Goal: Task Accomplishment & Management: Complete application form

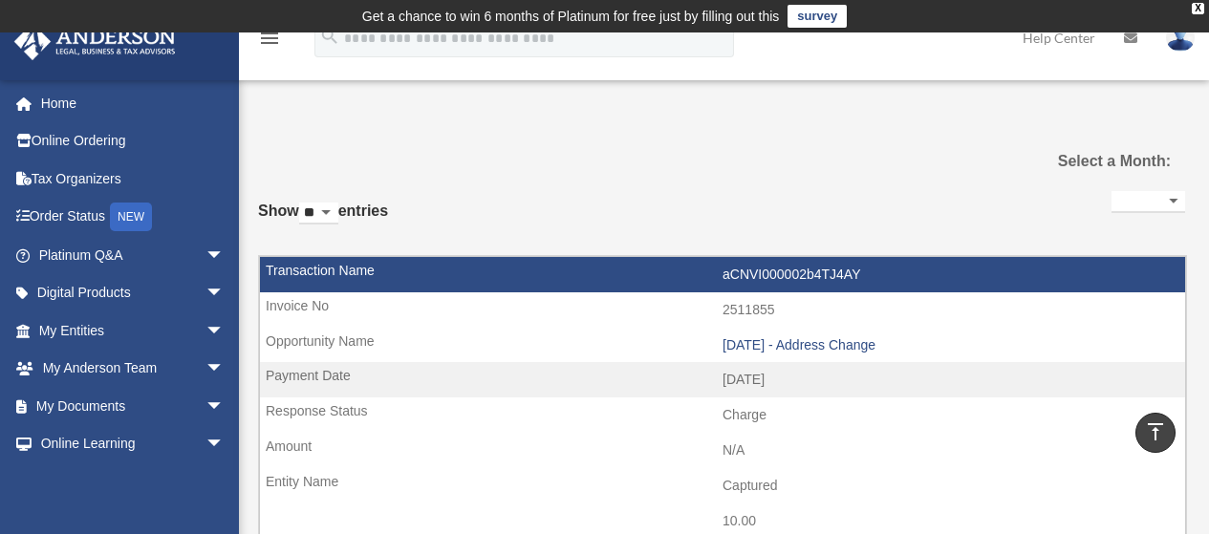
select select
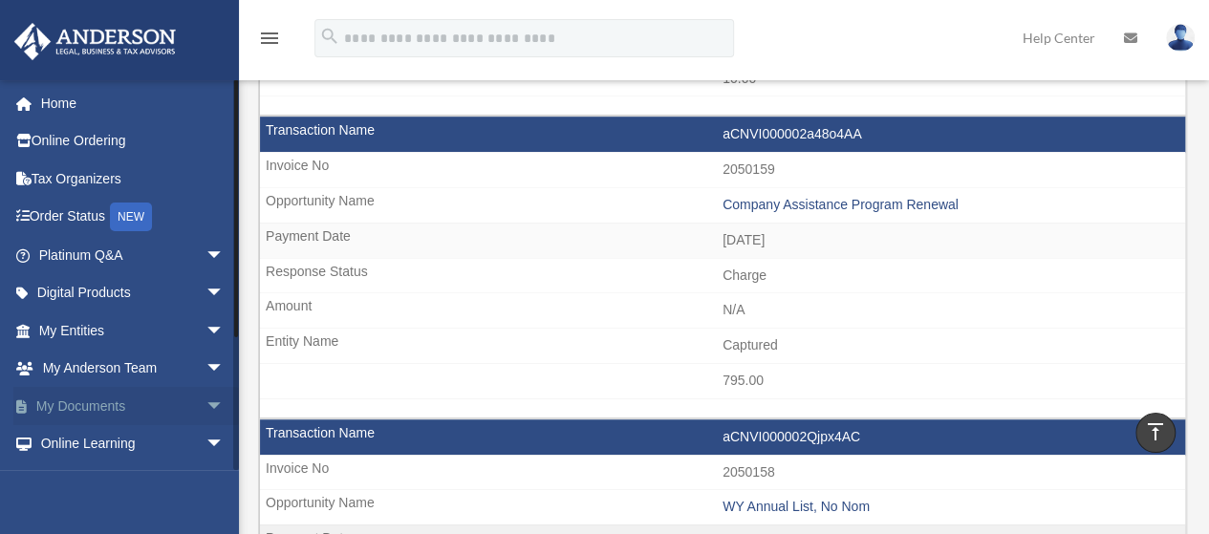
click at [88, 411] on link "My Documents arrow_drop_down" at bounding box center [133, 406] width 240 height 38
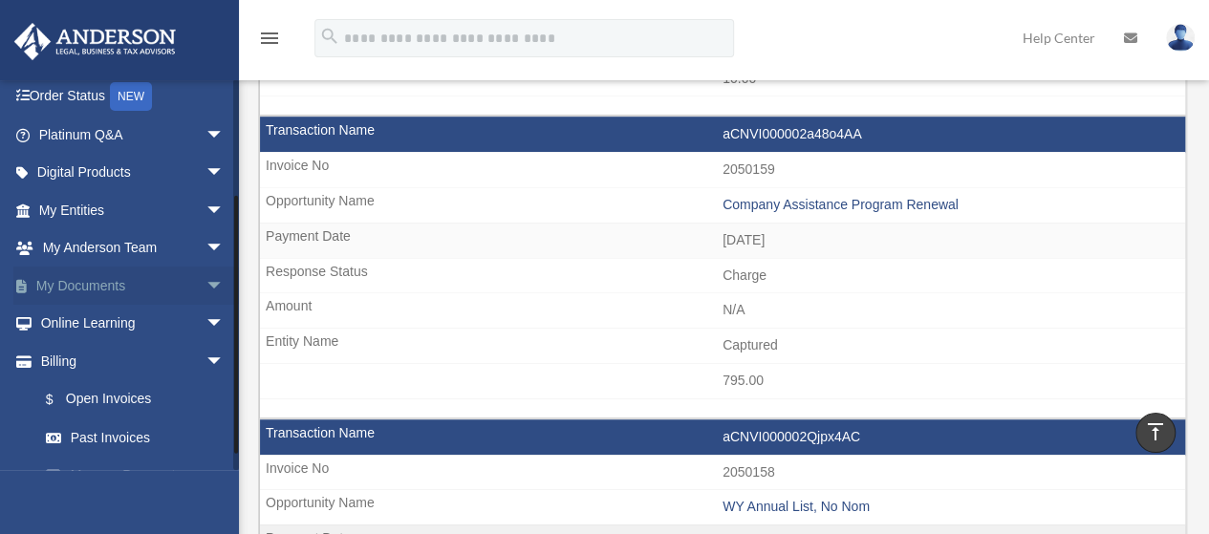
scroll to position [185, 0]
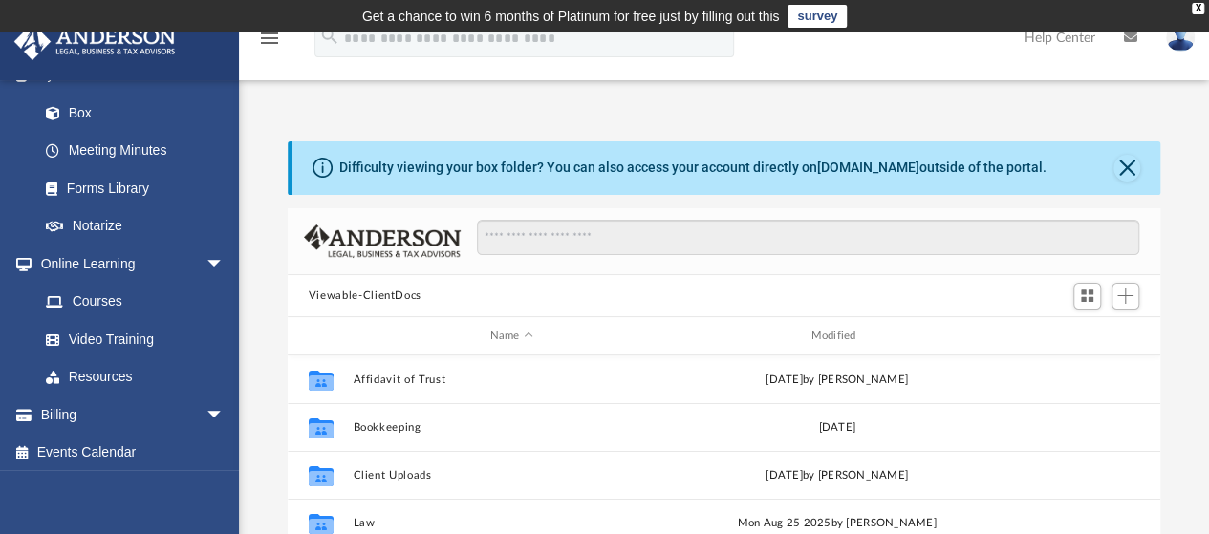
scroll to position [676, 0]
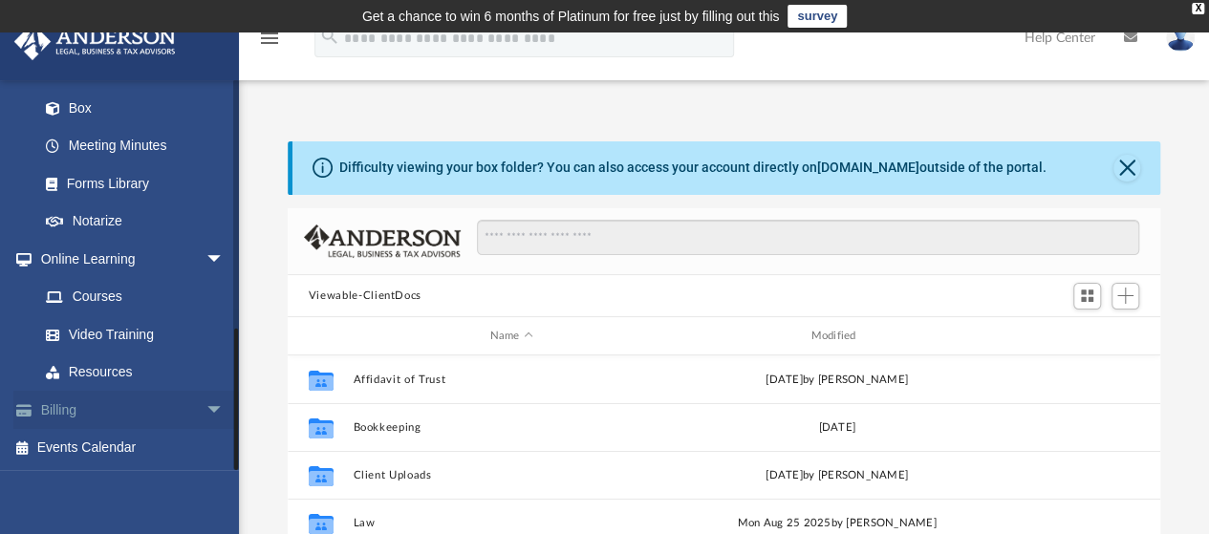
click at [64, 413] on link "Billing arrow_drop_down" at bounding box center [133, 410] width 240 height 38
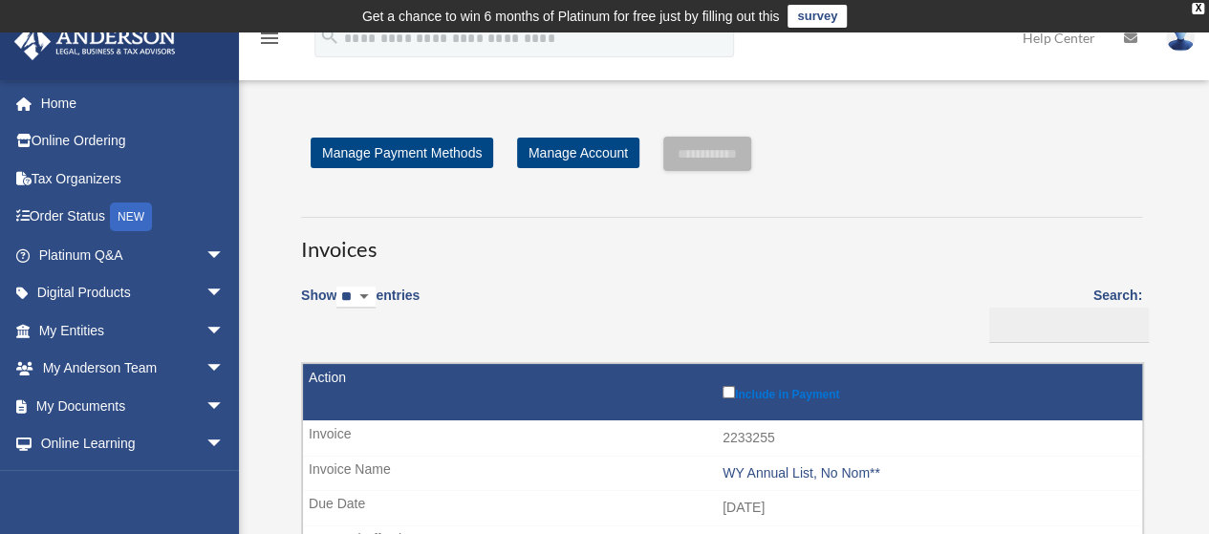
click at [845, 442] on td "2233255" at bounding box center [722, 439] width 839 height 36
click at [450, 140] on link "Manage Payment Methods" at bounding box center [402, 153] width 183 height 31
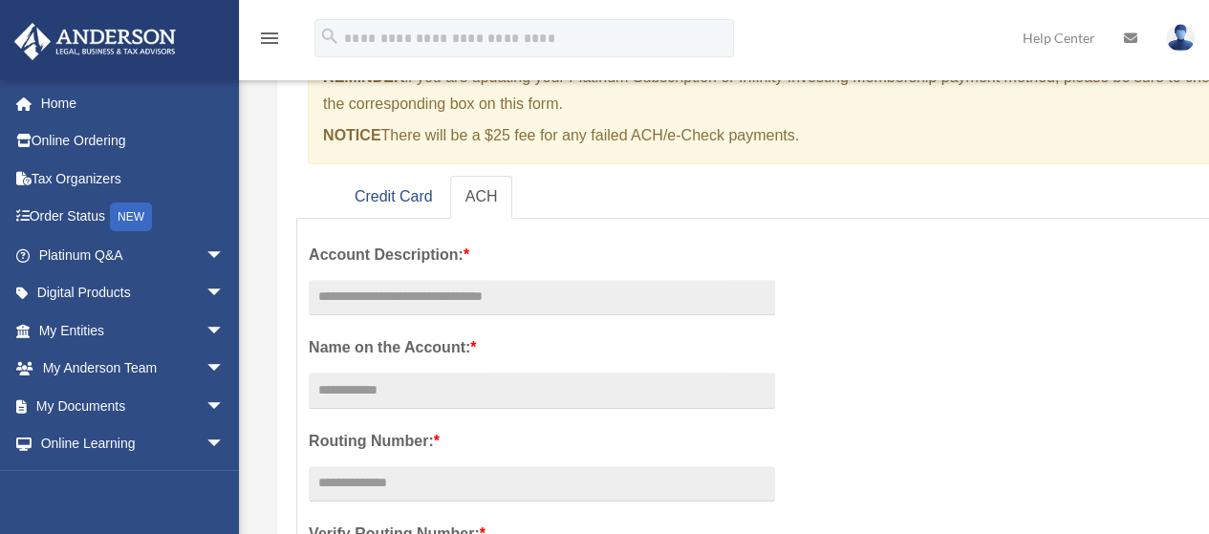
scroll to position [201, 0]
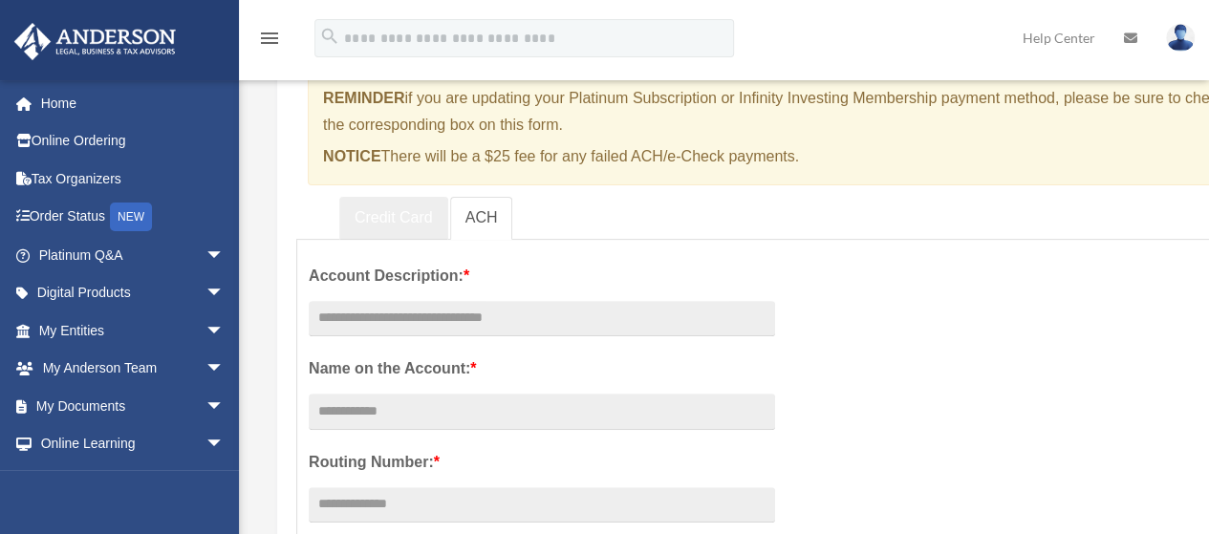
click at [405, 214] on link "Credit Card" at bounding box center [393, 218] width 109 height 43
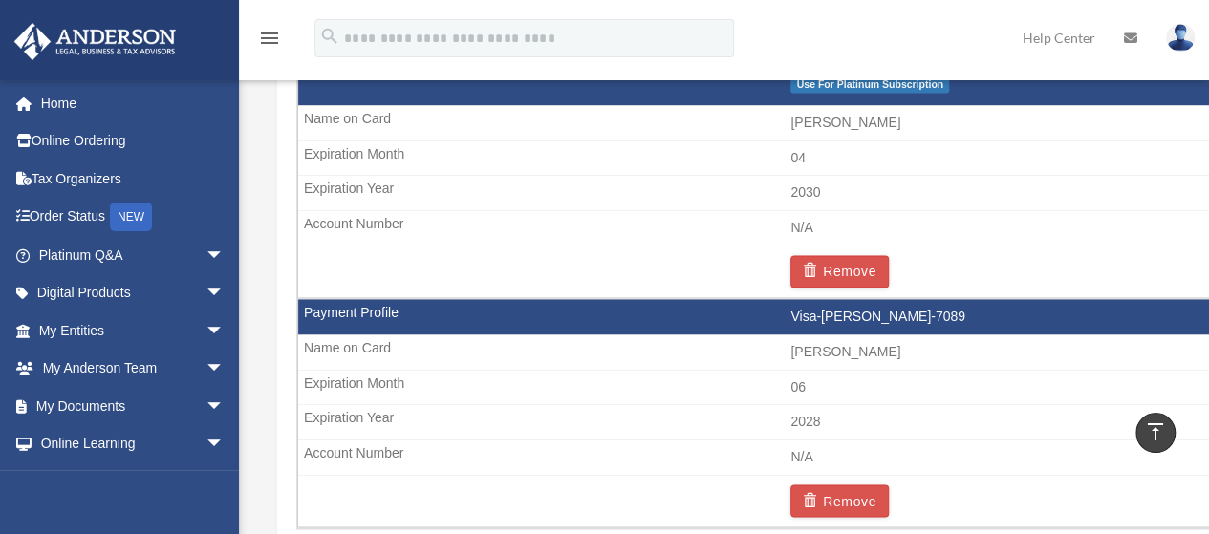
scroll to position [1317, 0]
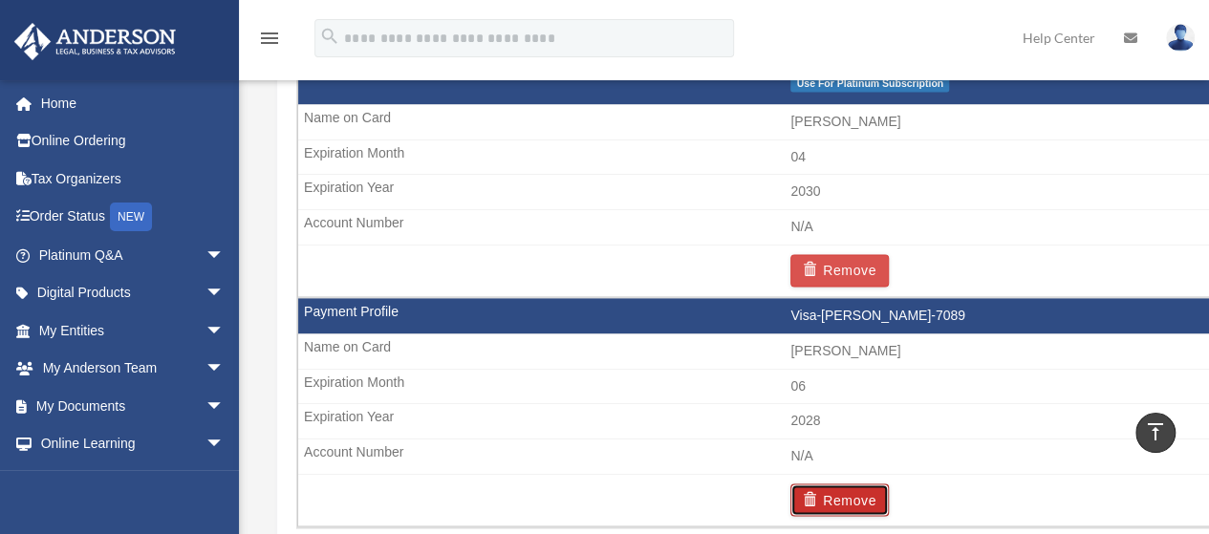
click at [859, 498] on button "Remove" at bounding box center [840, 500] width 98 height 33
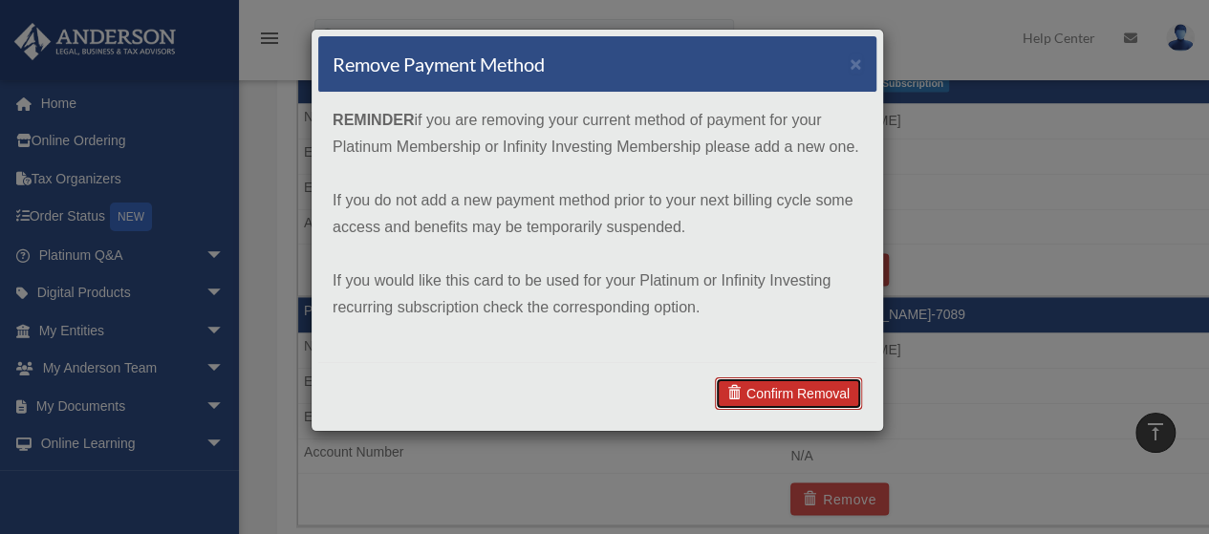
click at [799, 396] on link "Confirm Removal" at bounding box center [788, 394] width 147 height 33
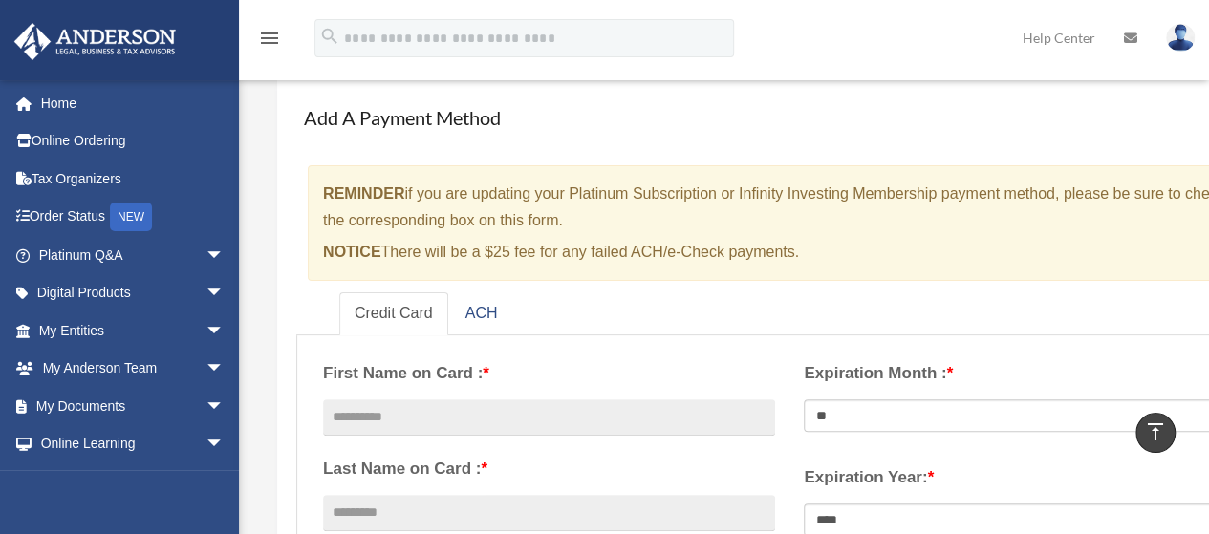
scroll to position [0, 0]
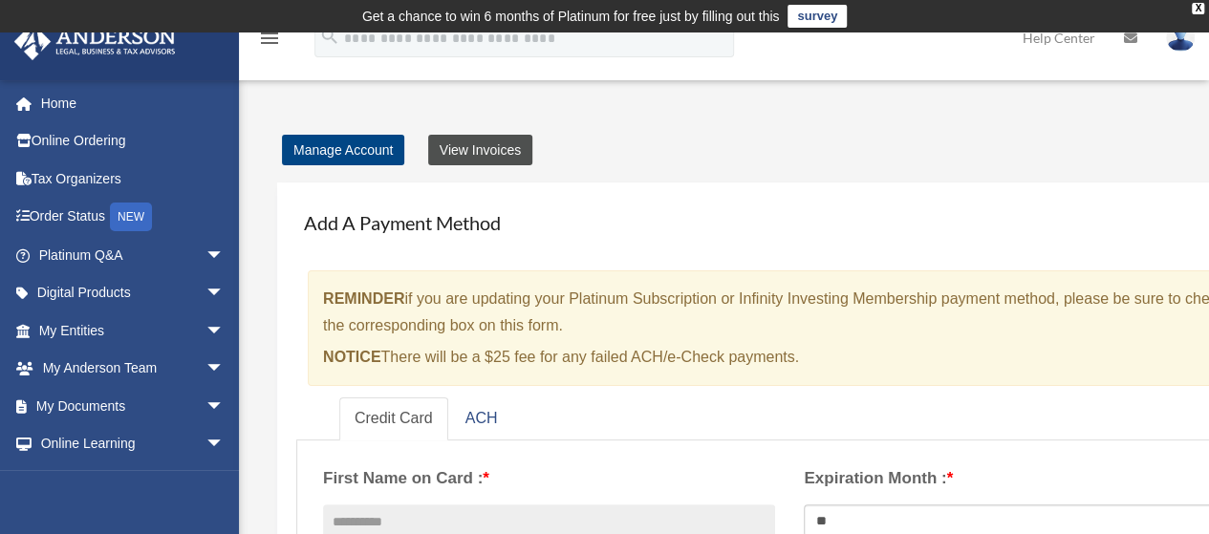
click at [507, 151] on link "View Invoices" at bounding box center [480, 150] width 104 height 31
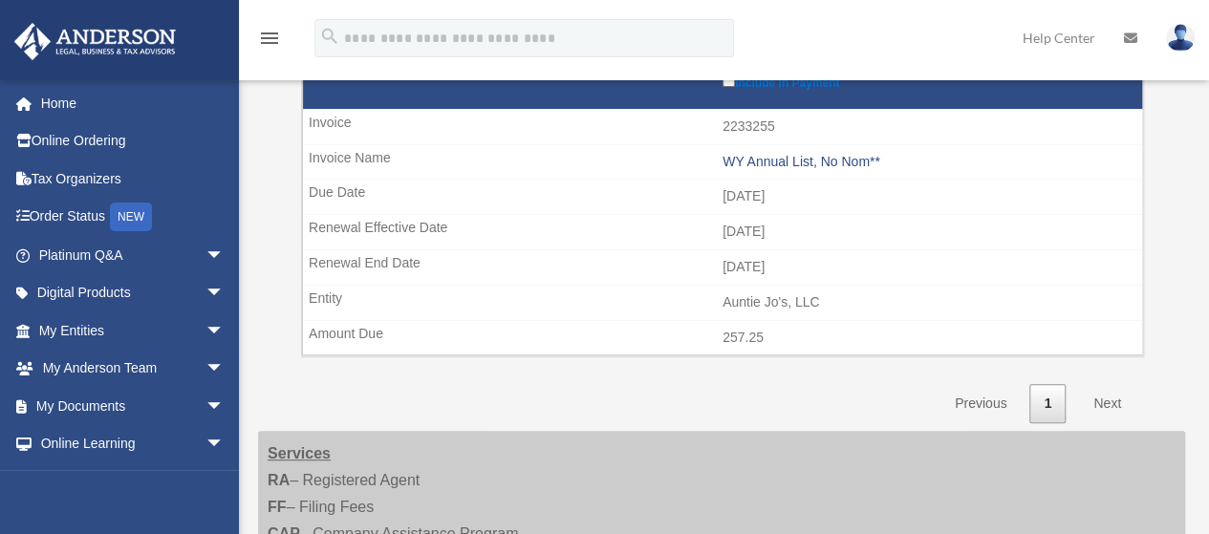
scroll to position [318, 0]
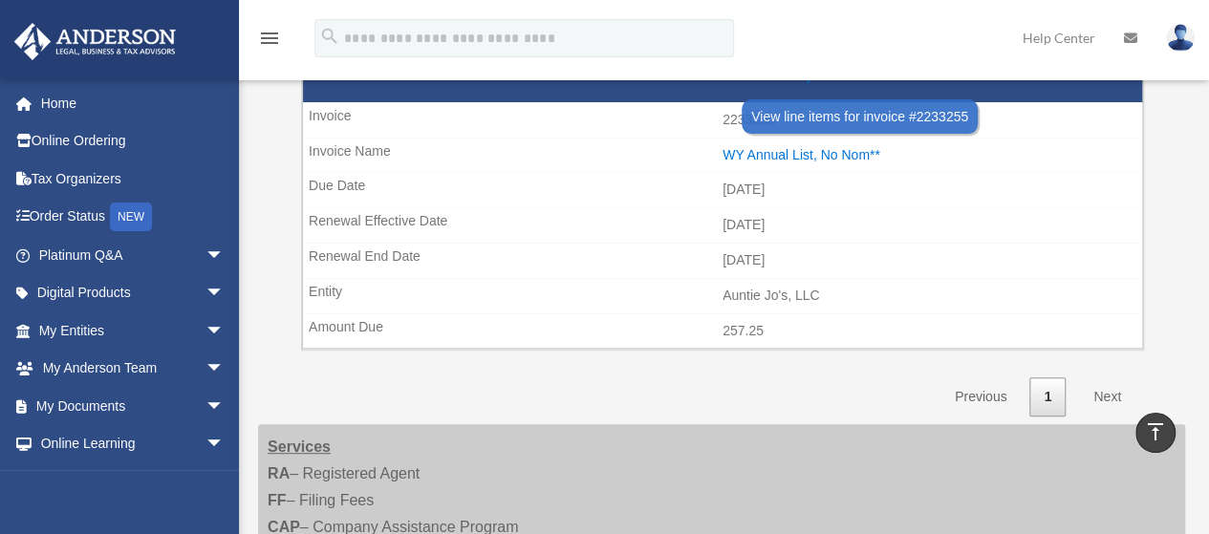
click at [848, 158] on div "WY Annual List, No Nom**" at bounding box center [928, 155] width 410 height 16
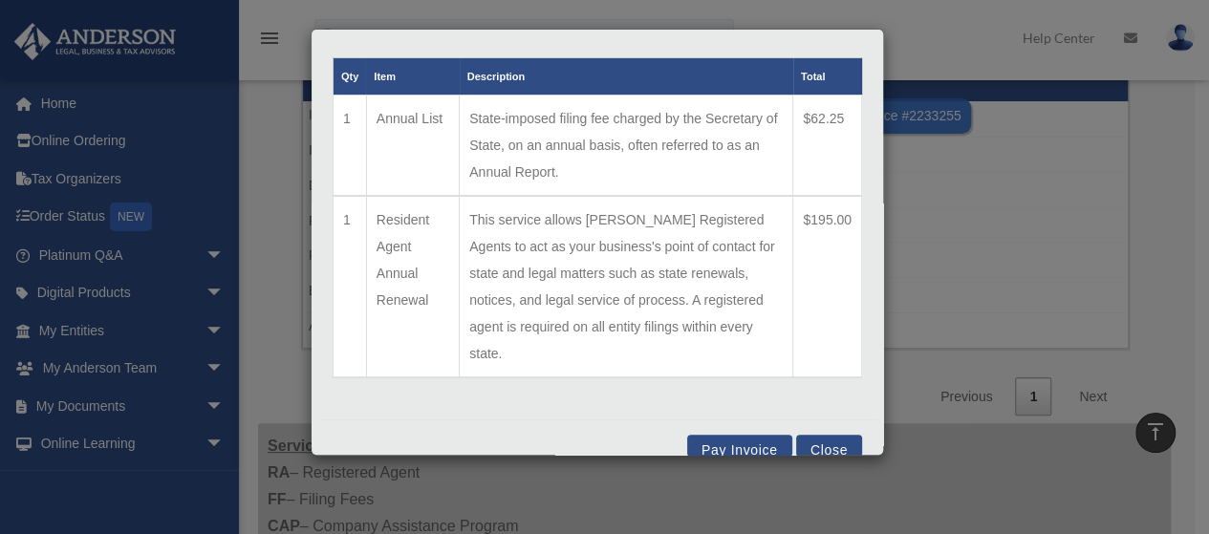
scroll to position [0, 0]
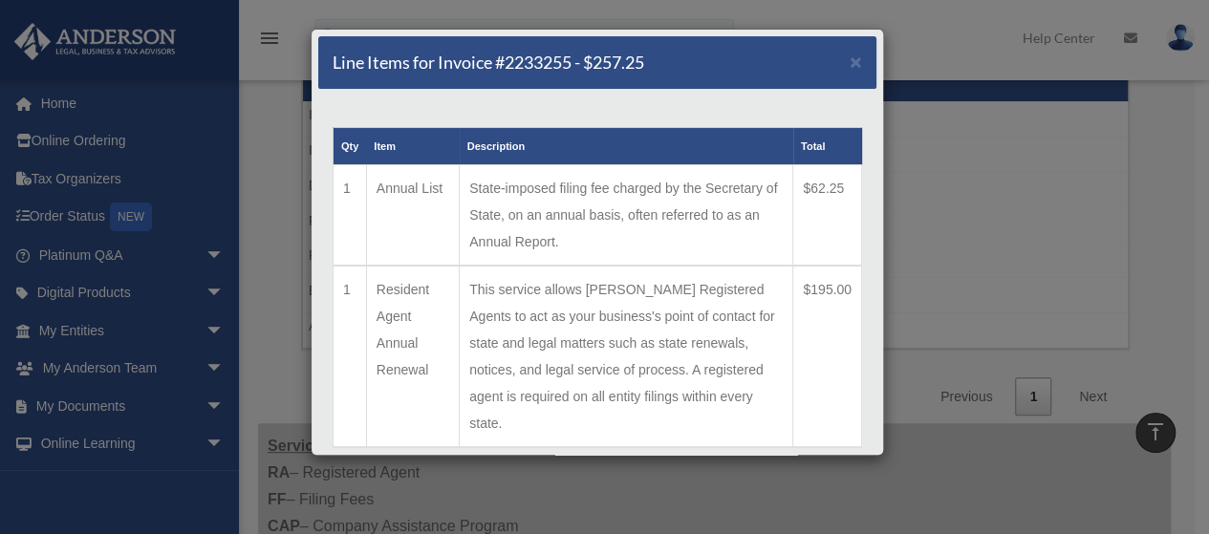
click at [934, 37] on div "Line Items for Invoice #2233255 - $257.25 × Qty Item Description Total 1 Annual…" at bounding box center [604, 267] width 1209 height 534
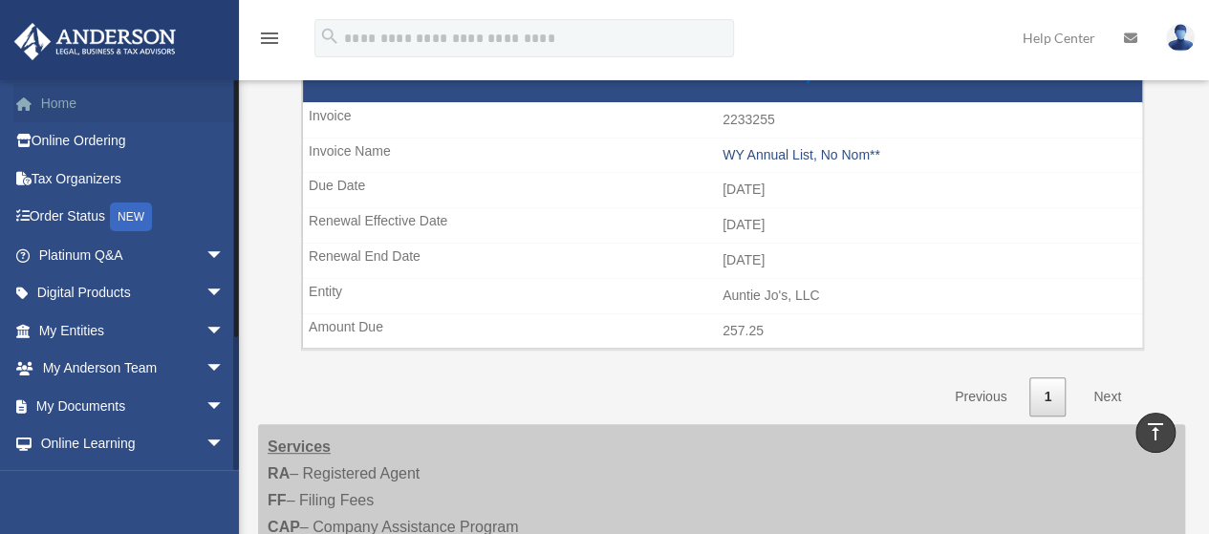
click at [69, 113] on link "Home" at bounding box center [133, 103] width 240 height 38
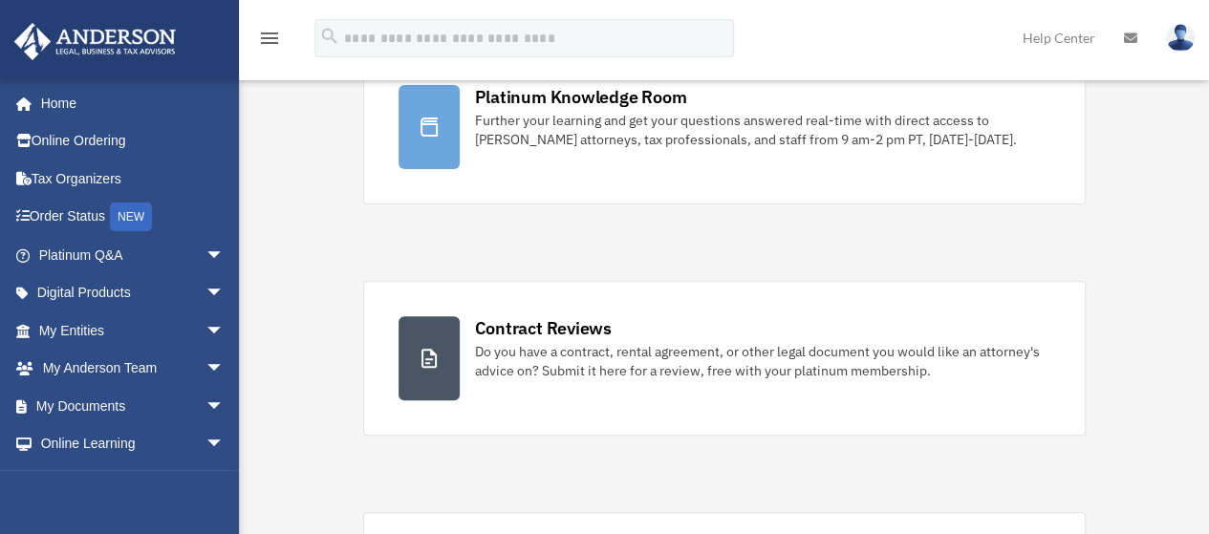
scroll to position [213, 0]
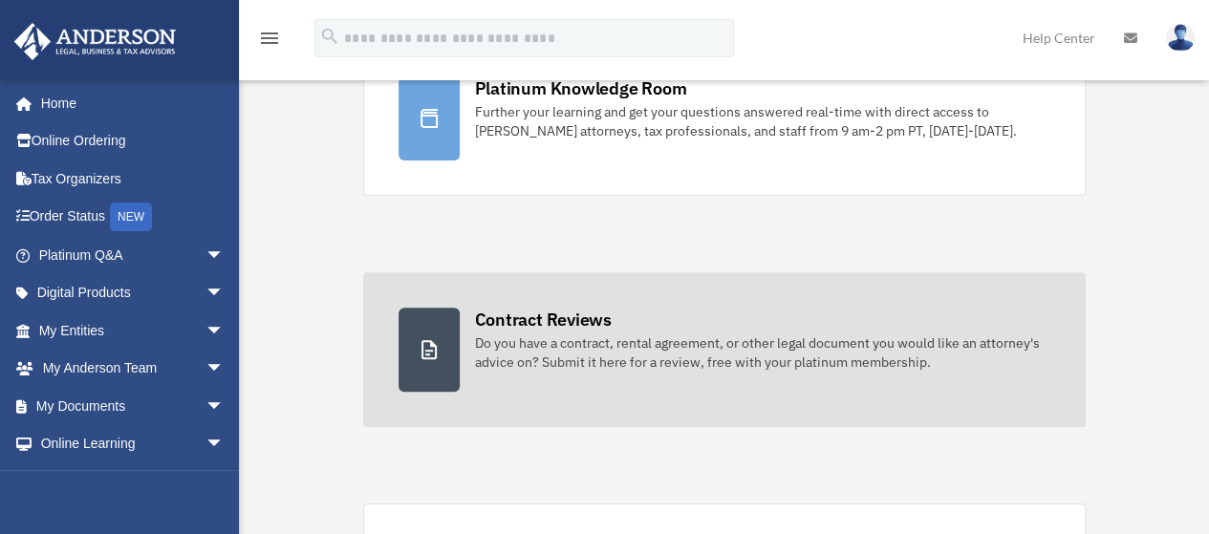
click at [860, 361] on div "Do you have a contract, rental agreement, or other legal document you would lik…" at bounding box center [763, 353] width 576 height 38
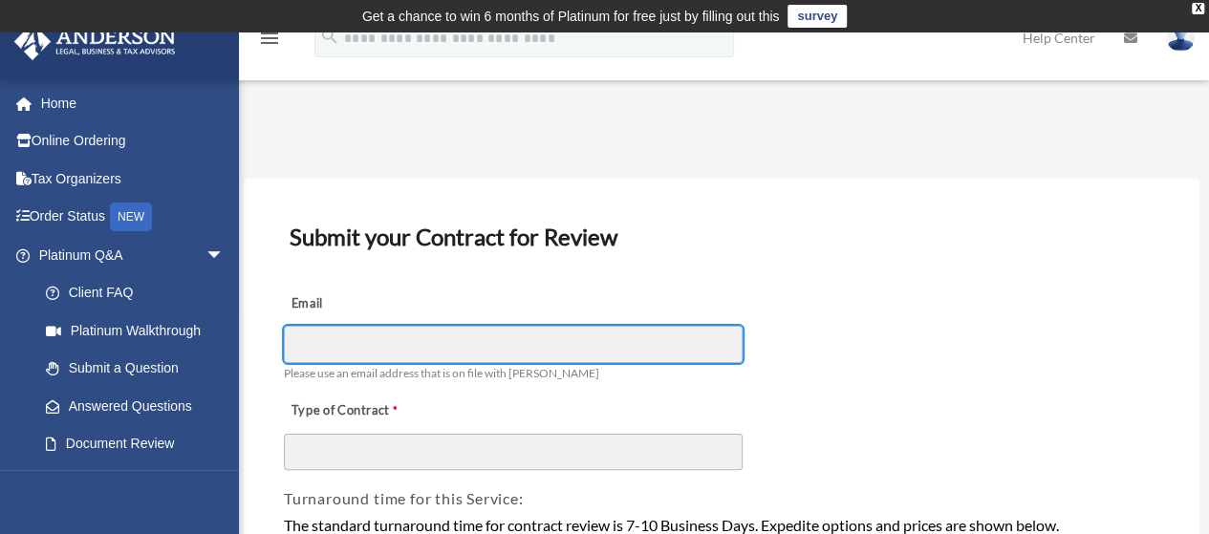
click at [377, 346] on input "Email" at bounding box center [513, 344] width 459 height 36
type input "**********"
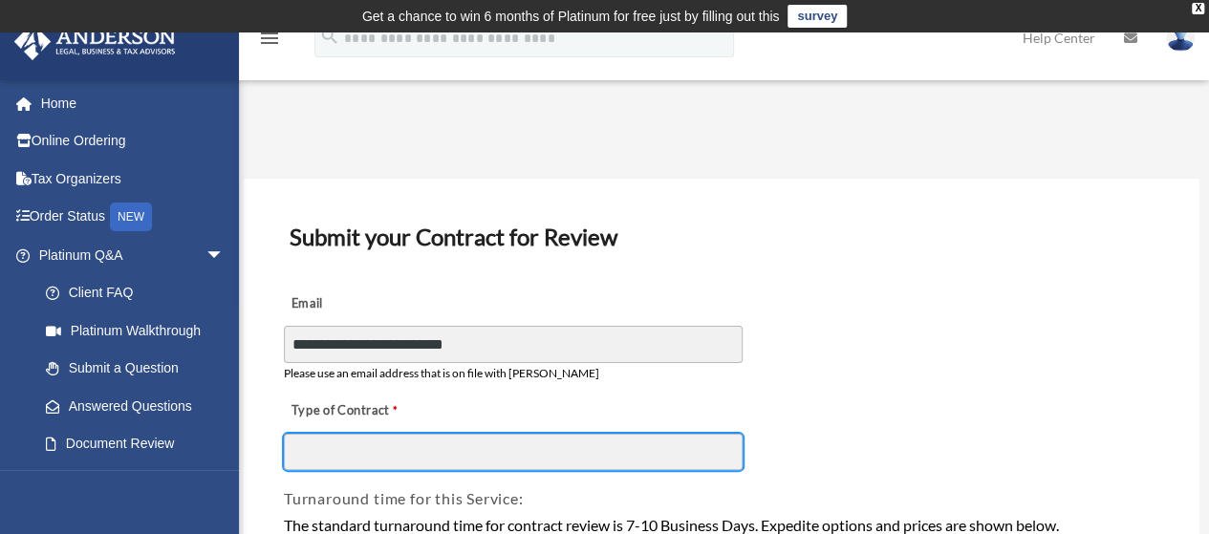
click at [386, 444] on input "Type of Contract" at bounding box center [513, 452] width 459 height 36
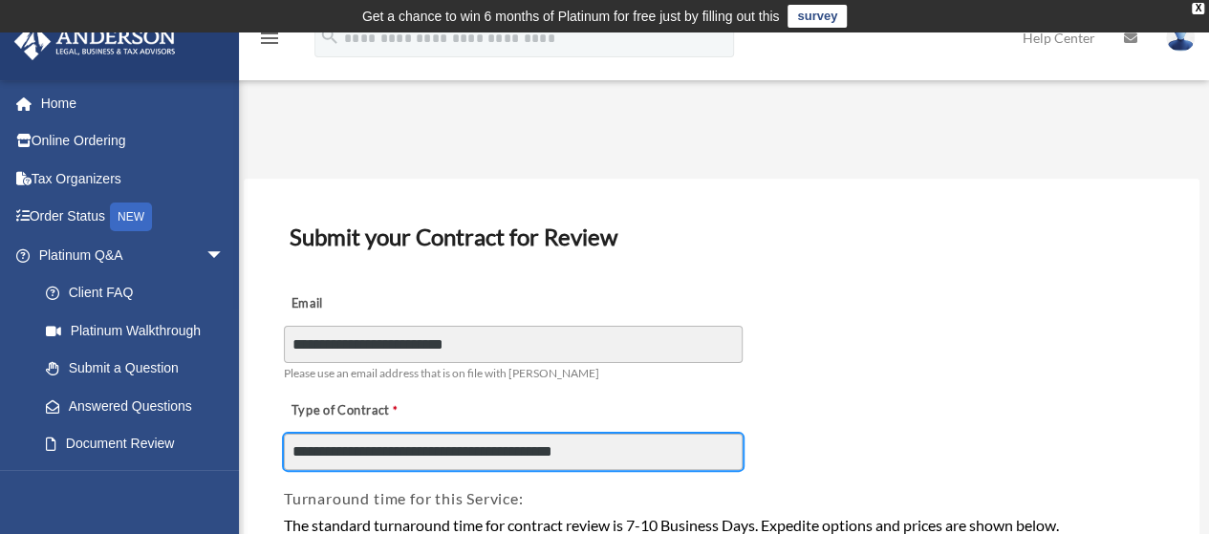
type input "**********"
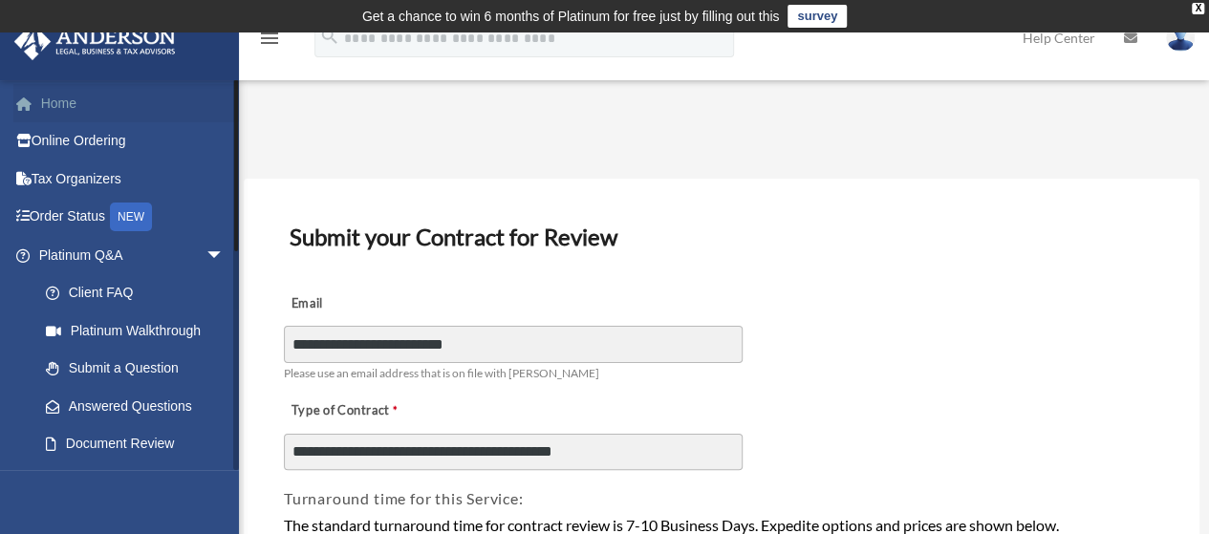
click at [75, 99] on link "Home" at bounding box center [133, 103] width 240 height 38
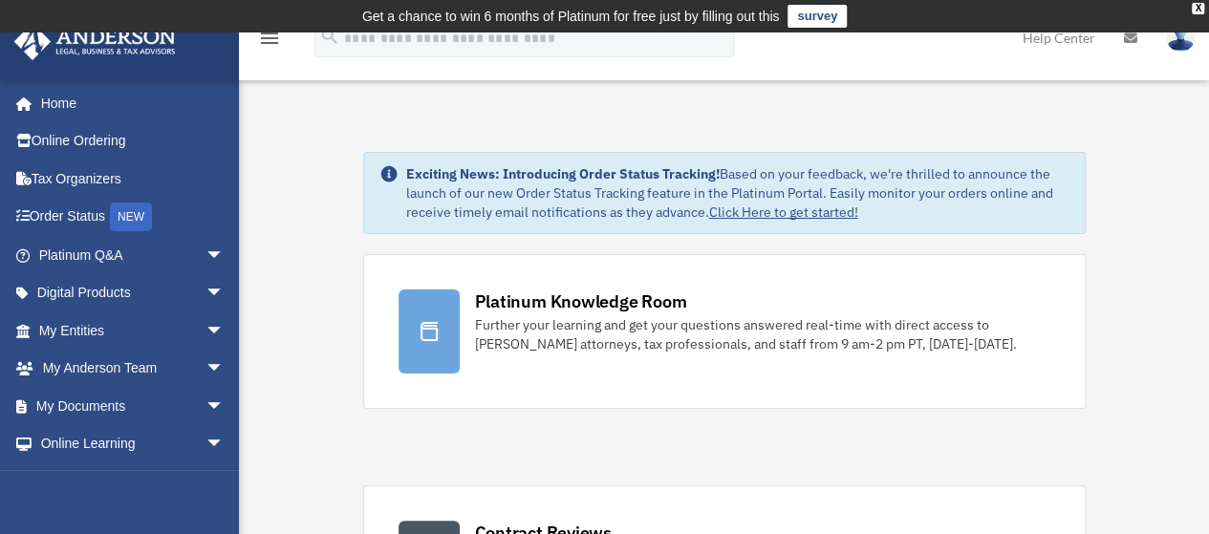
click at [525, 190] on div "Exciting News: Introducing Order Status Tracking! Based on your feedback, we're…" at bounding box center [738, 192] width 664 height 57
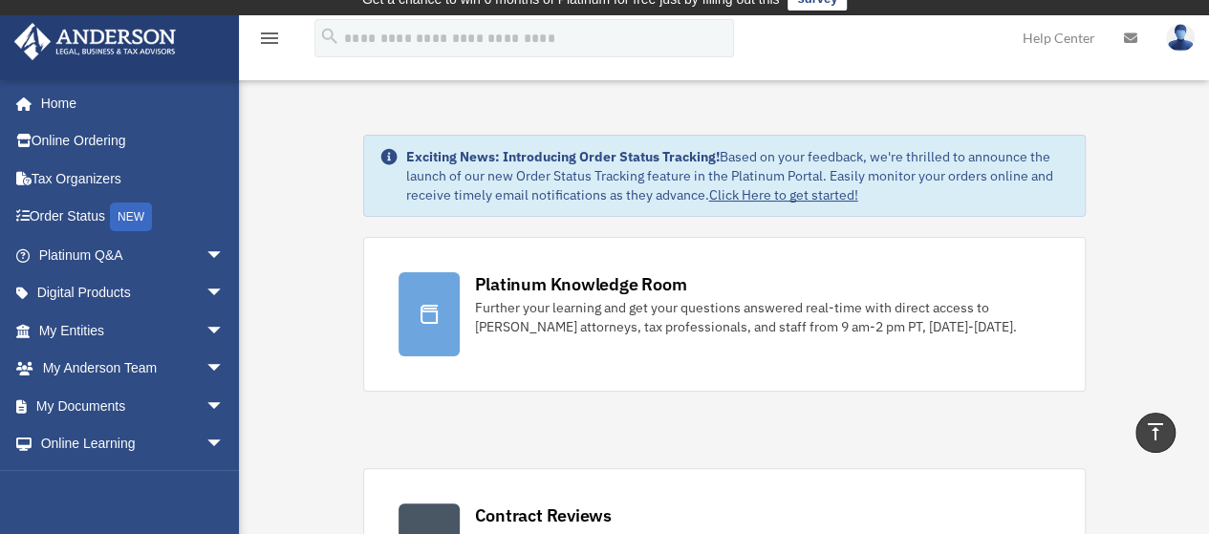
scroll to position [13, 0]
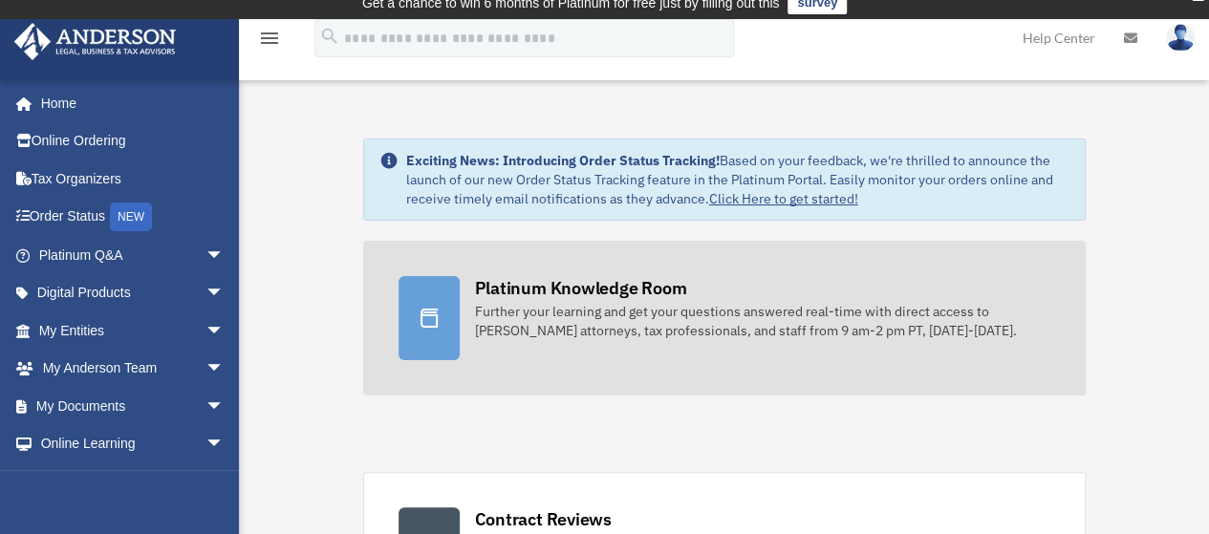
click at [438, 323] on icon at bounding box center [429, 318] width 23 height 23
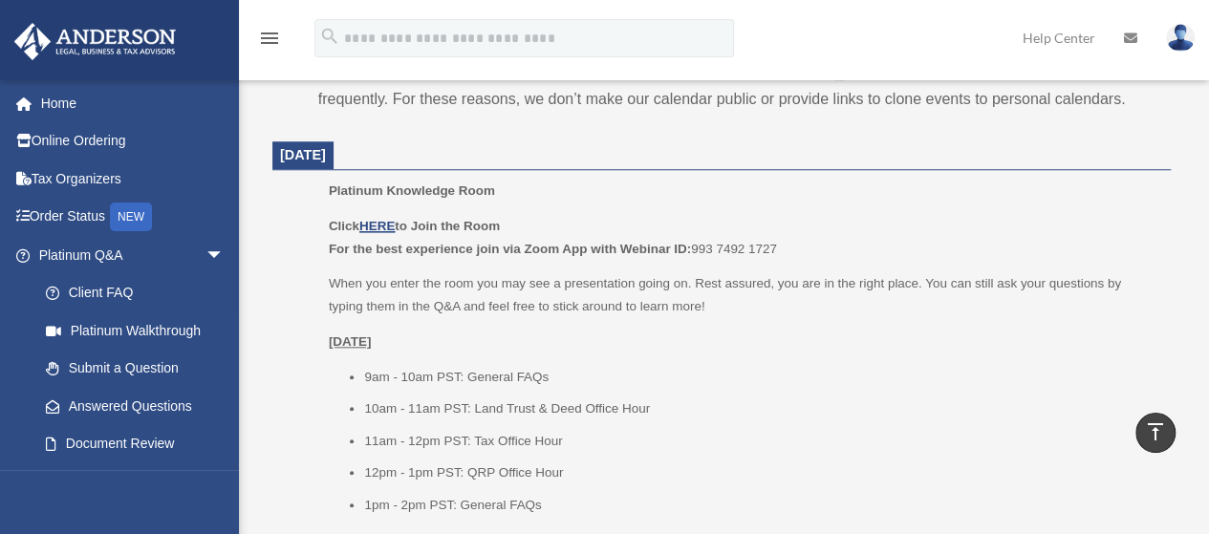
scroll to position [772, 0]
click at [574, 480] on li "12pm - 1pm PST: QRP Office Hour" at bounding box center [761, 470] width 794 height 23
click at [326, 149] on span "[DATE]" at bounding box center [303, 151] width 46 height 15
click at [381, 228] on u "HERE" at bounding box center [376, 223] width 35 height 14
